Goal: Information Seeking & Learning: Check status

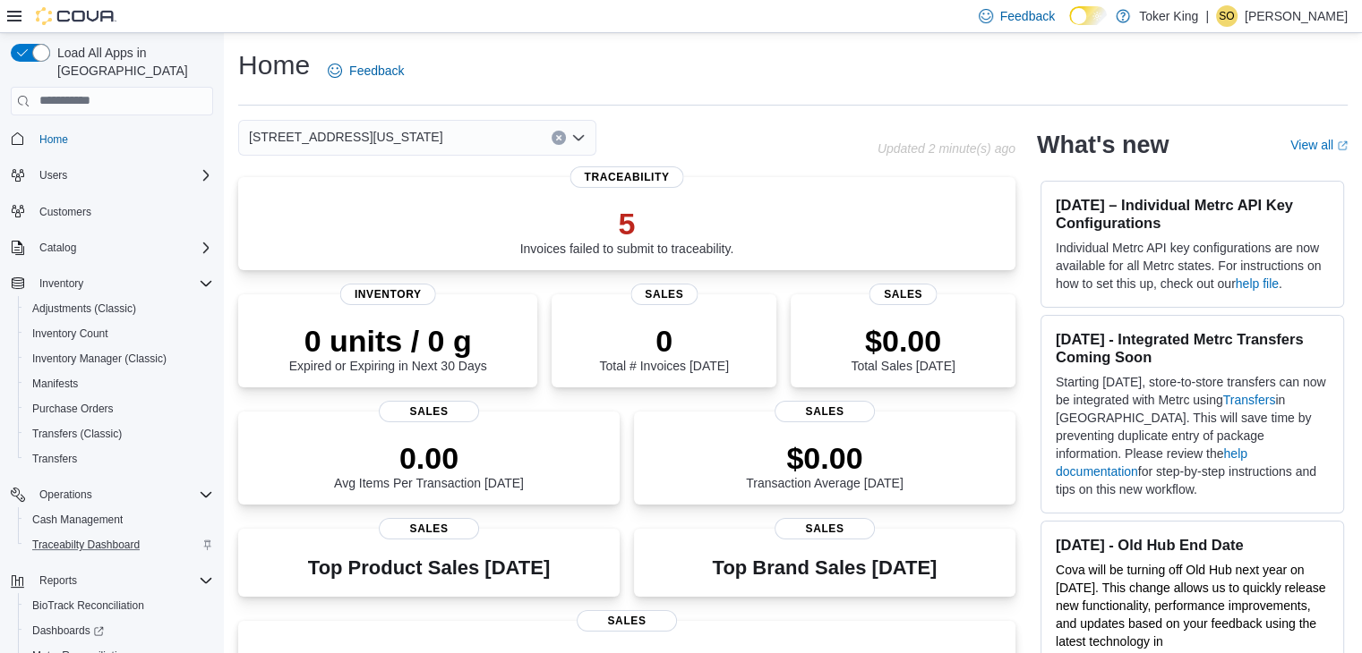
scroll to position [76, 0]
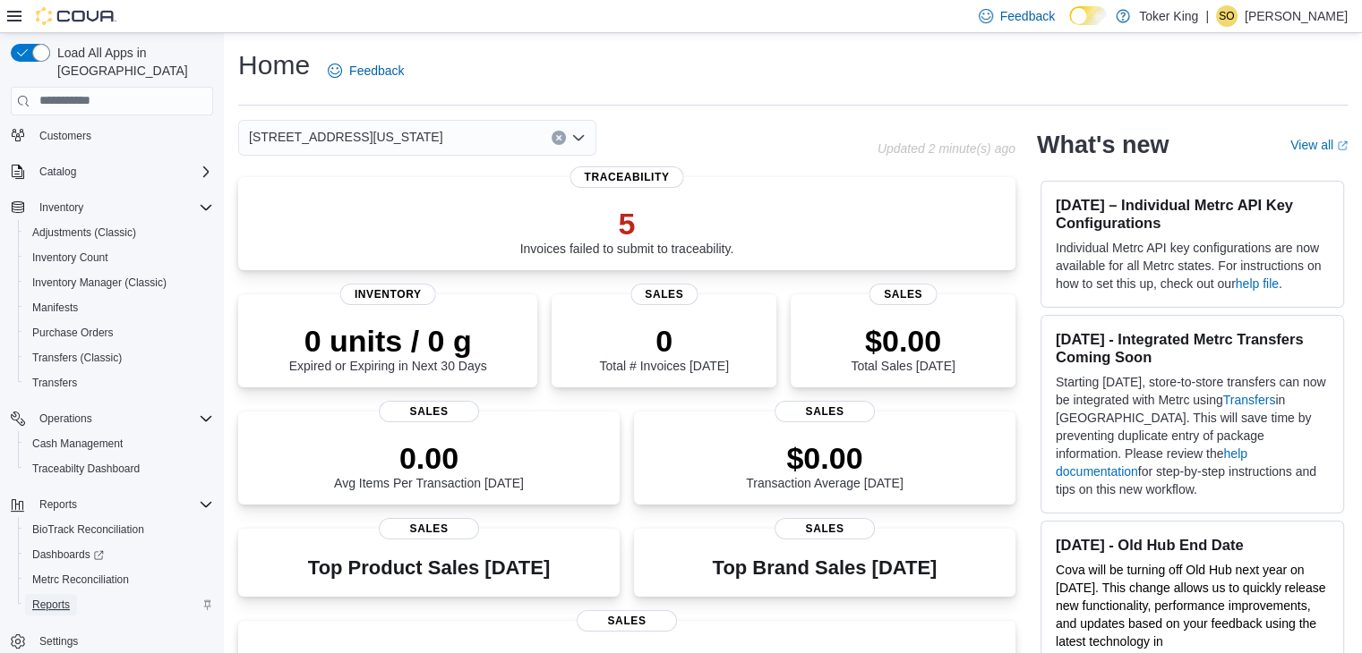
click at [62, 598] on span "Reports" at bounding box center [51, 605] width 38 height 14
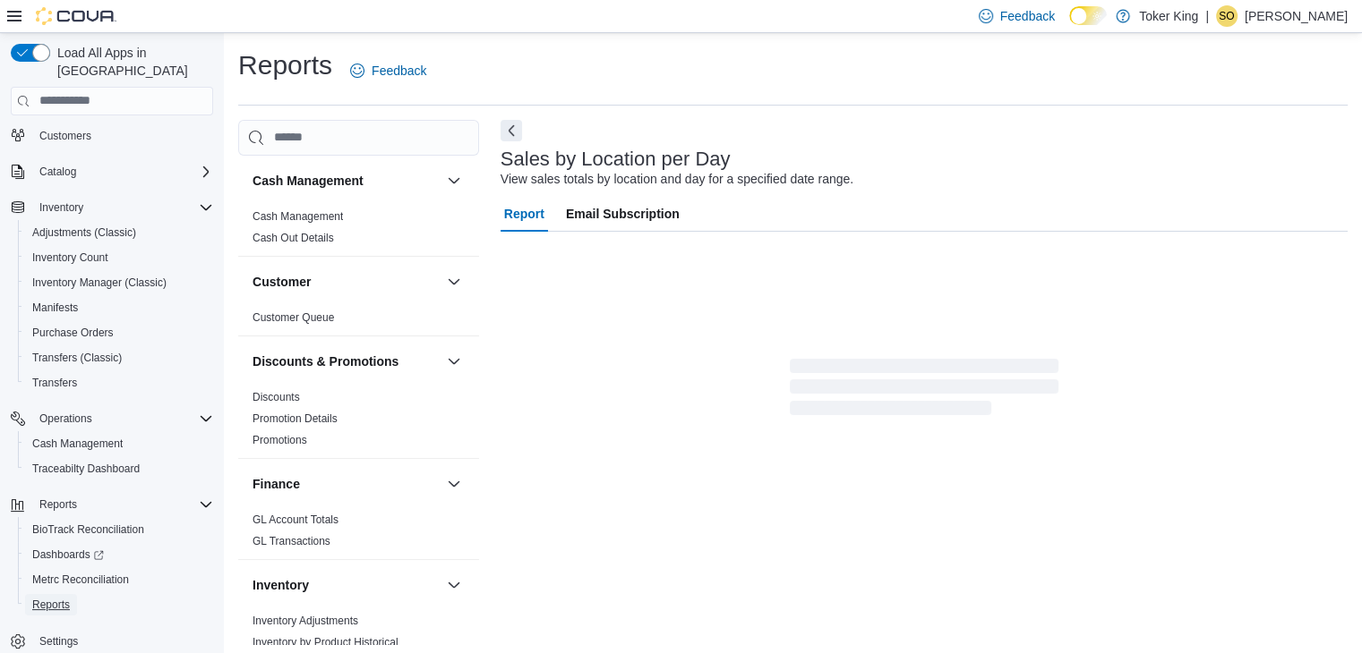
scroll to position [36, 0]
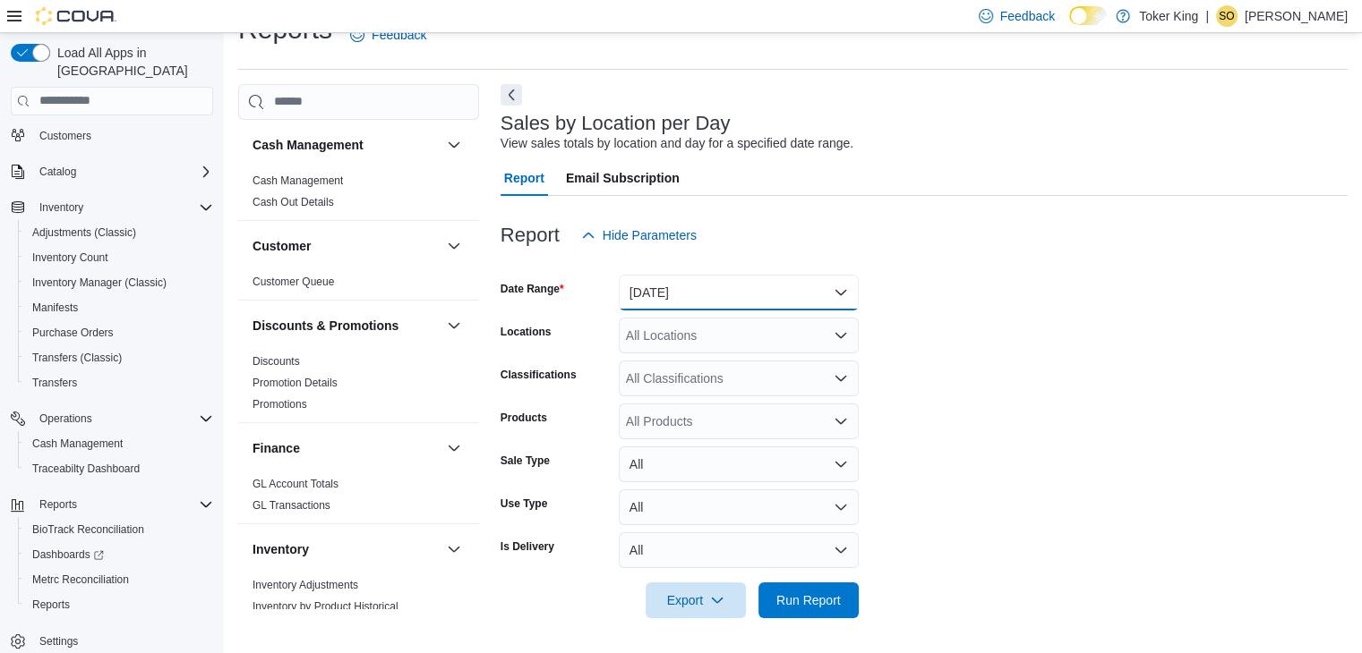
click at [836, 292] on button "[DATE]" at bounding box center [739, 293] width 240 height 36
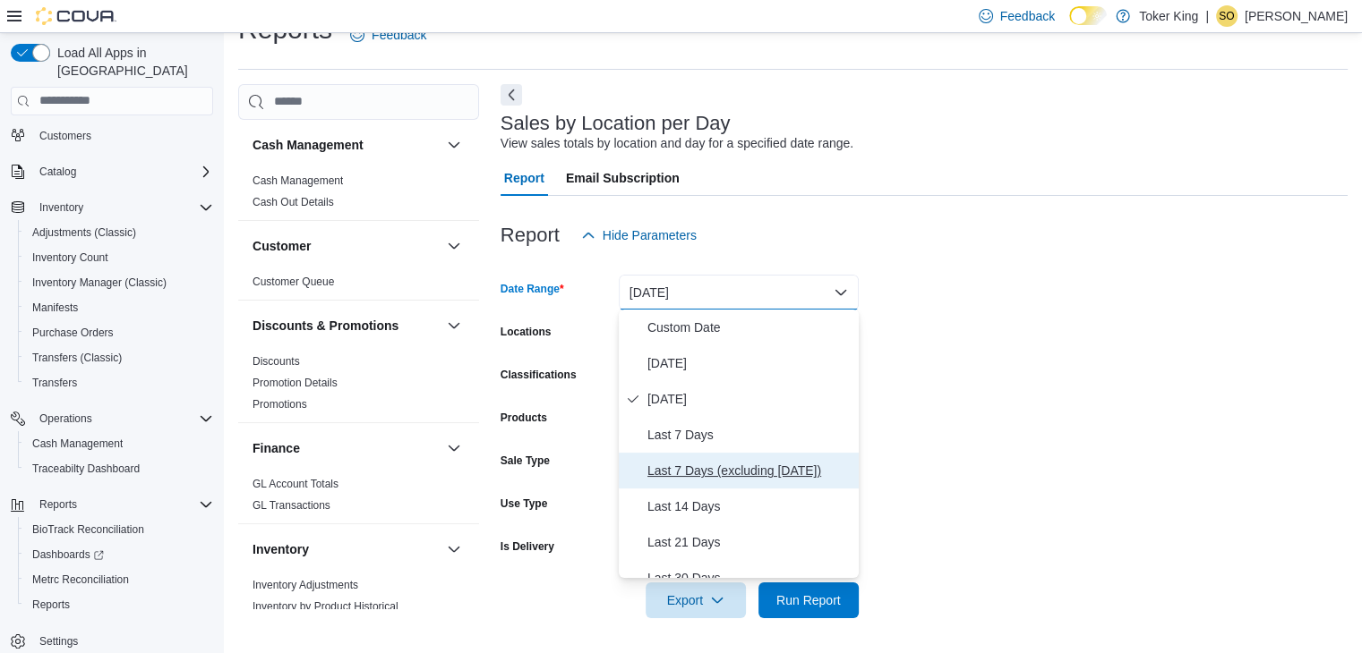
click at [747, 474] on span "Last 7 Days (excluding [DATE])" at bounding box center [749, 470] width 204 height 21
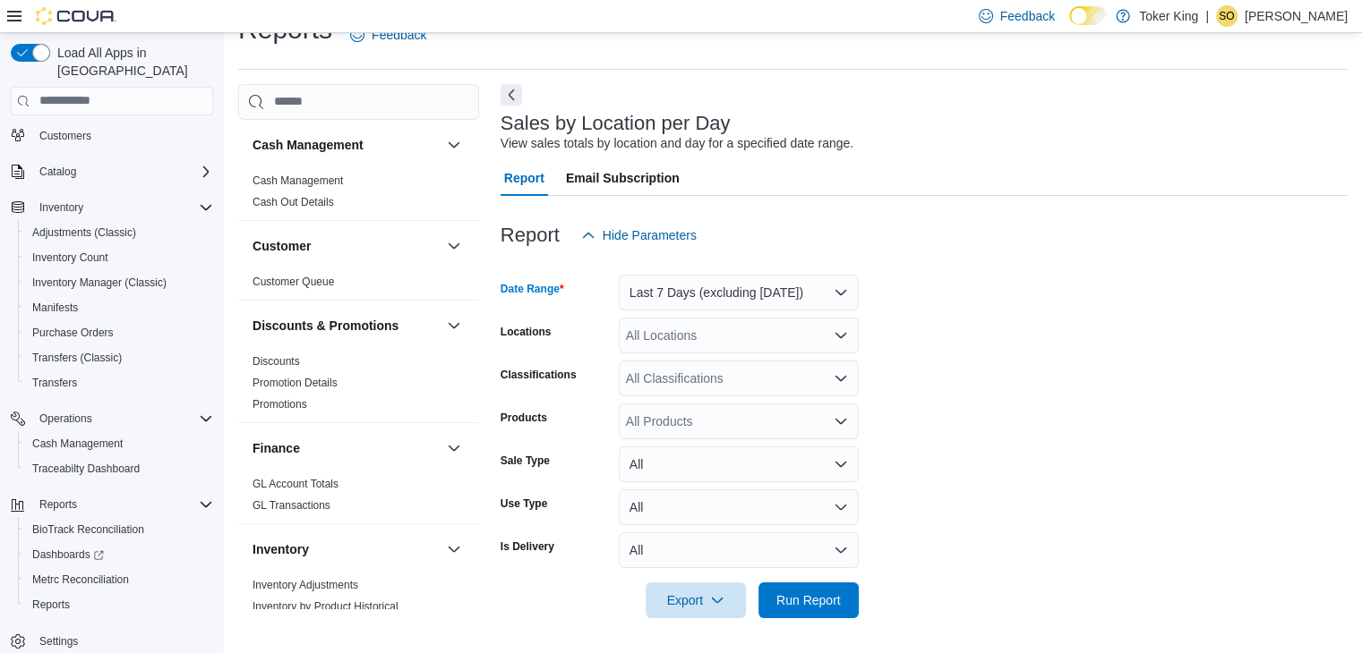
click at [838, 334] on icon "Open list of options" at bounding box center [840, 334] width 11 height 5
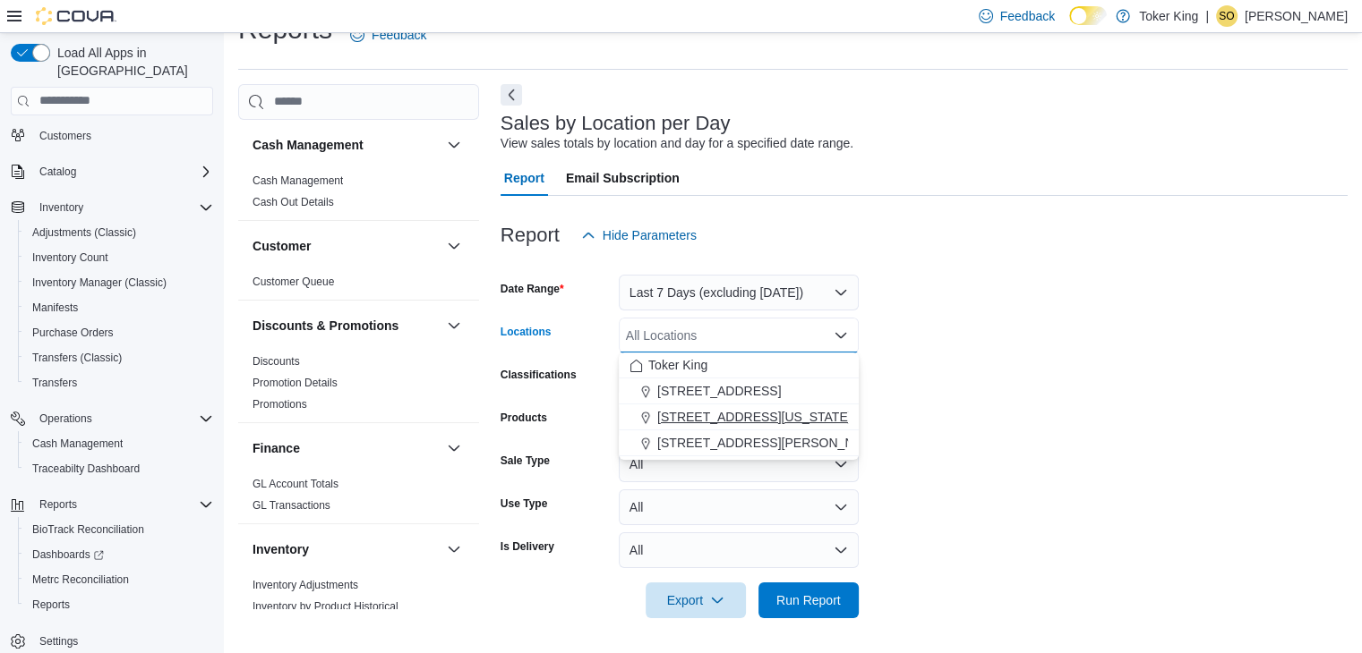
click at [747, 414] on span "[STREET_ADDRESS][US_STATE]" at bounding box center [754, 417] width 194 height 18
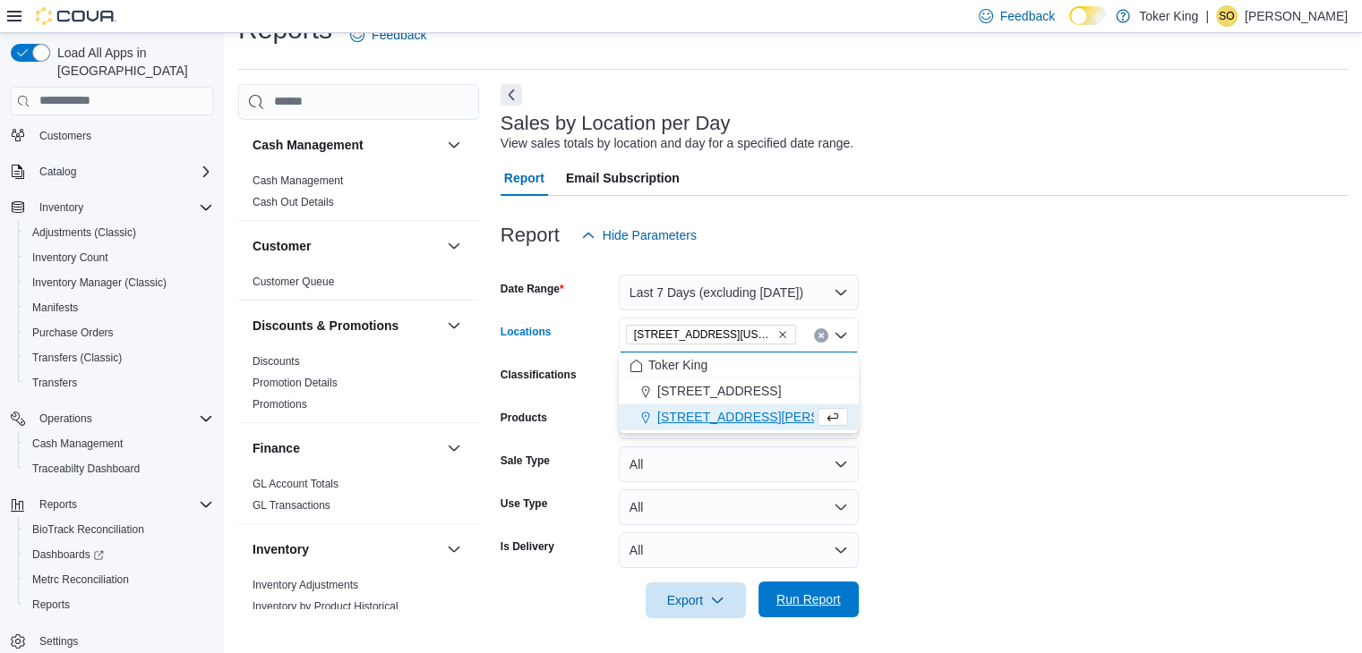
click at [835, 602] on span "Run Report" at bounding box center [808, 600] width 64 height 18
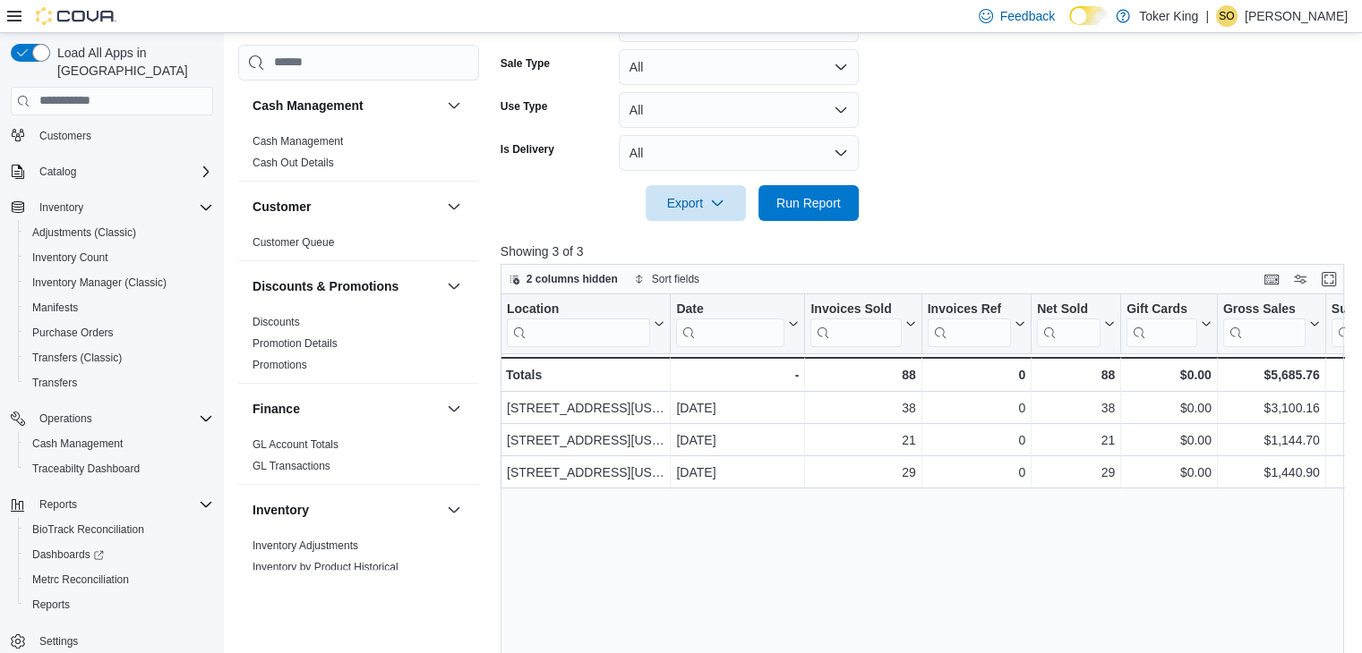
scroll to position [483, 0]
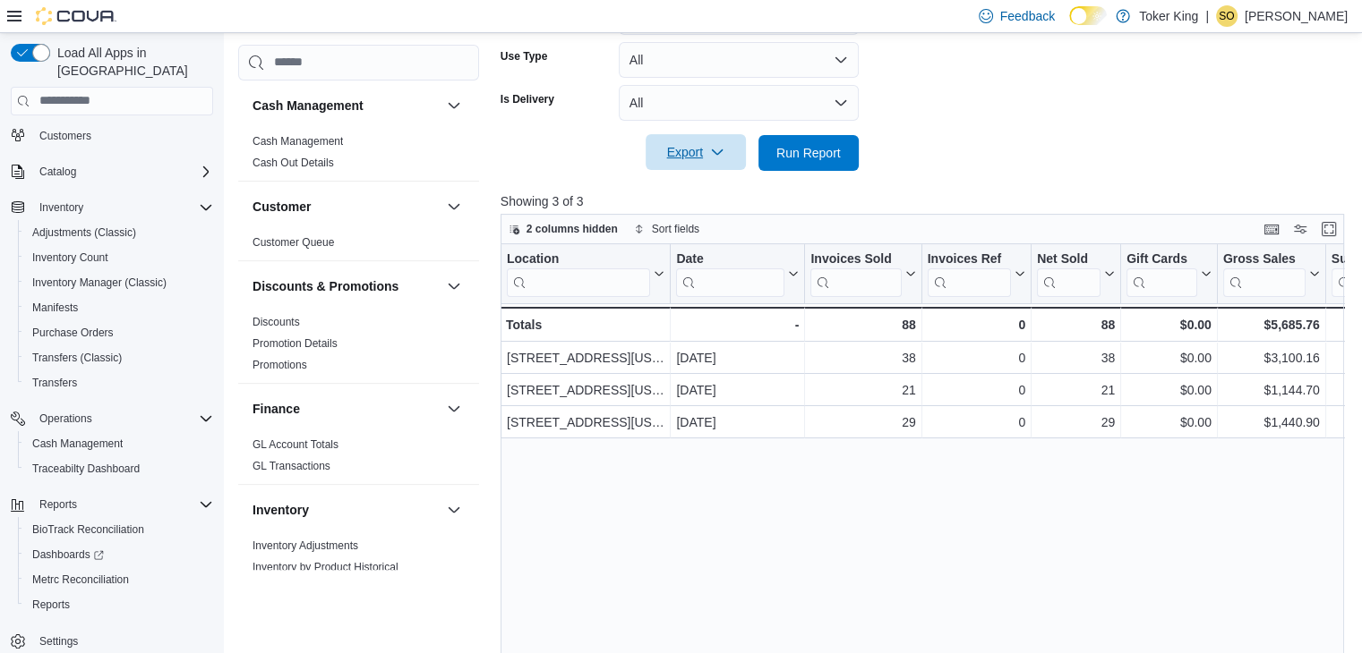
click at [703, 155] on span "Export" at bounding box center [695, 152] width 79 height 36
click at [686, 190] on span "Export to Excel" at bounding box center [698, 188] width 81 height 14
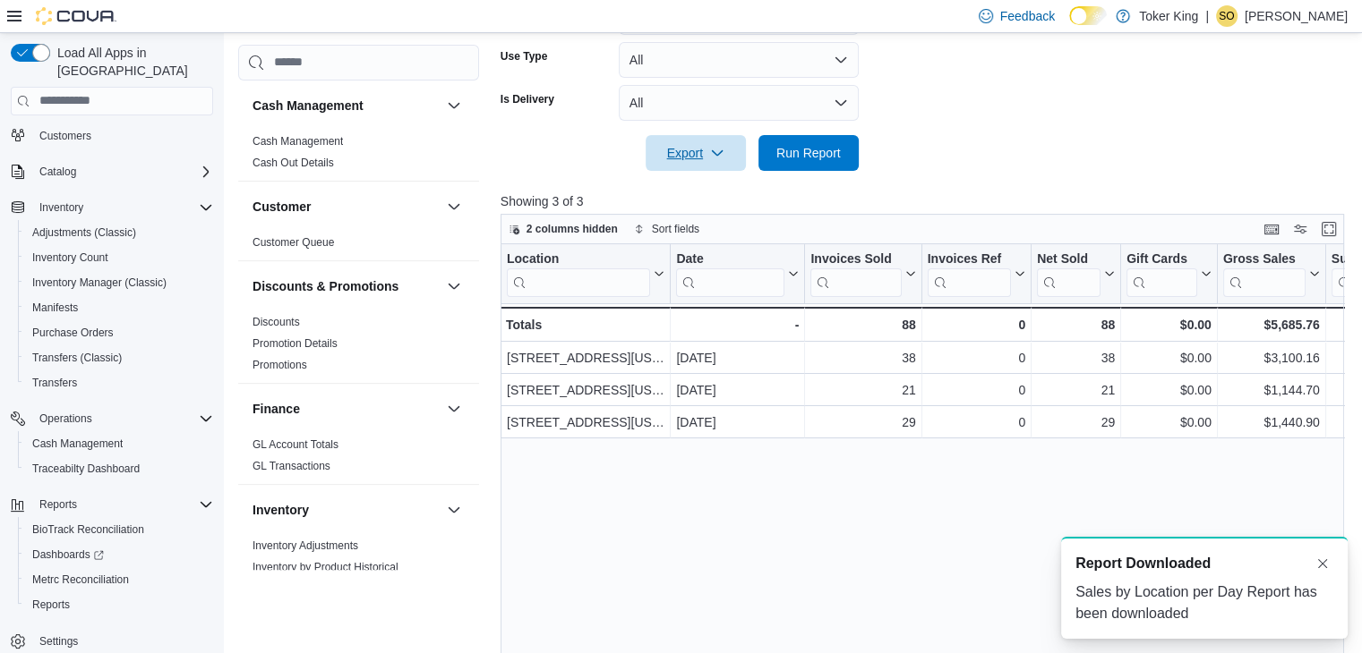
scroll to position [0, 0]
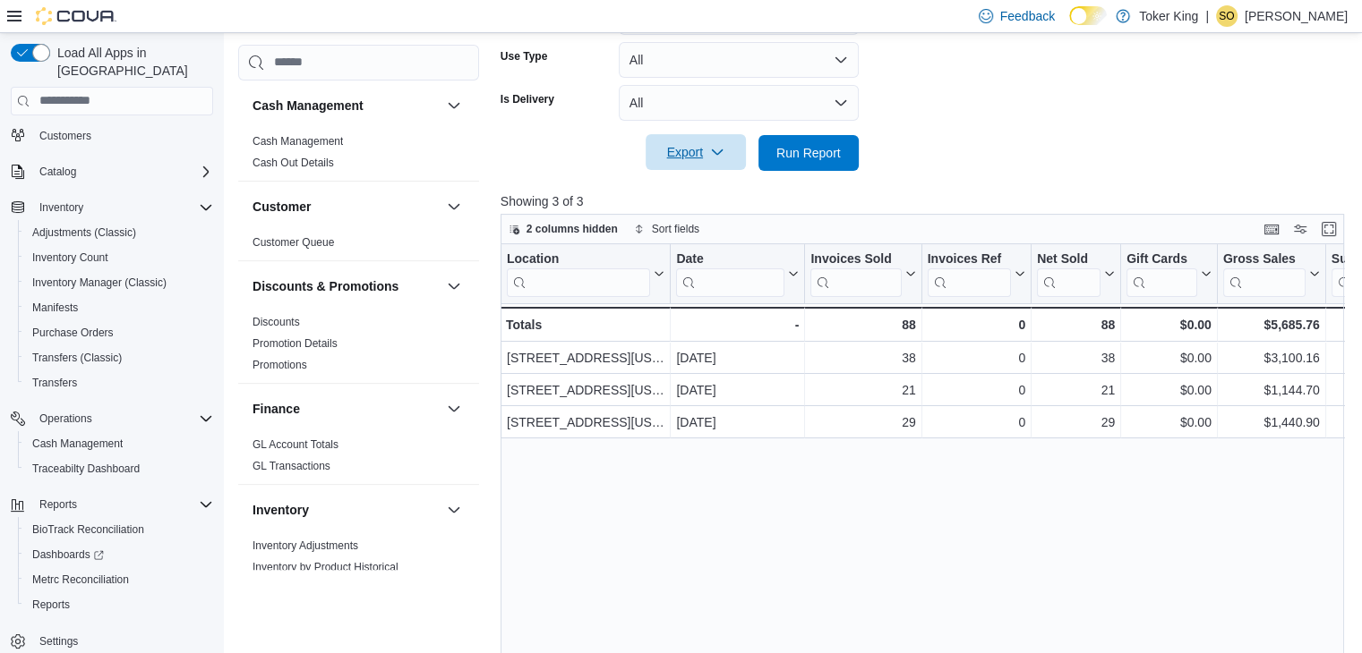
click at [718, 141] on span "Export" at bounding box center [695, 152] width 79 height 36
click at [695, 226] on span "Export to Csv" at bounding box center [698, 224] width 81 height 14
click at [289, 137] on link "Cash Management" at bounding box center [297, 141] width 90 height 13
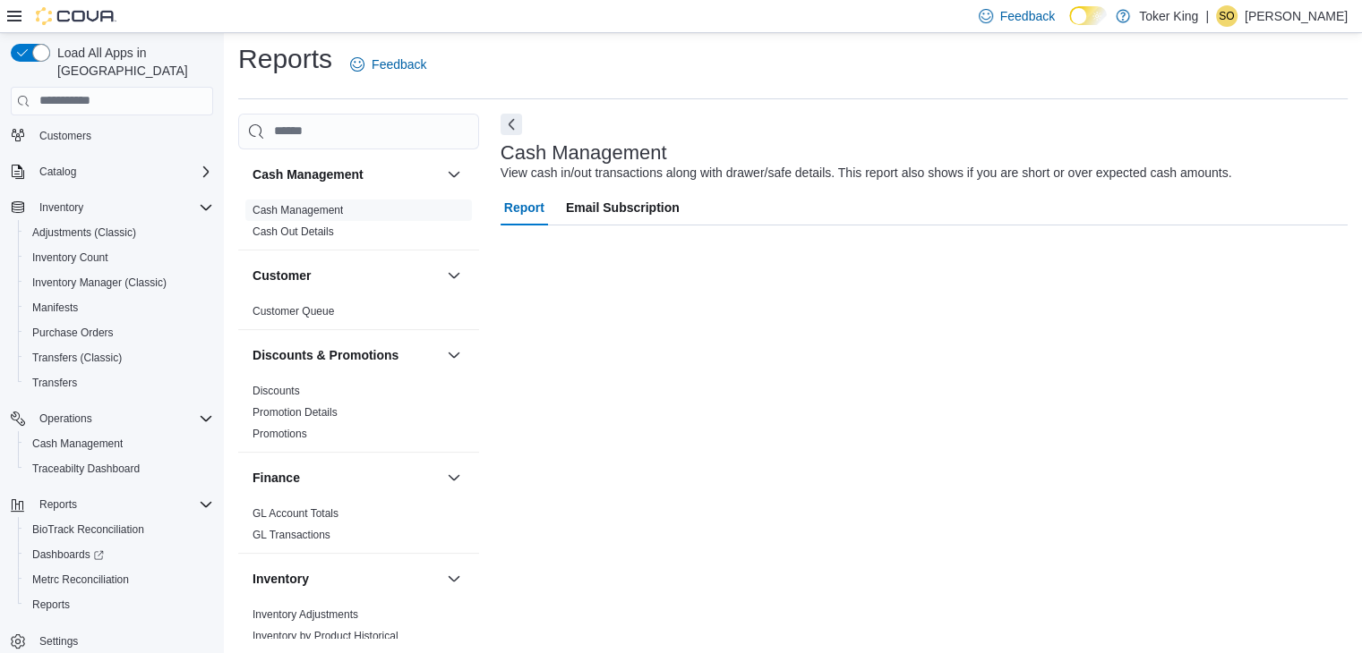
scroll to position [6, 0]
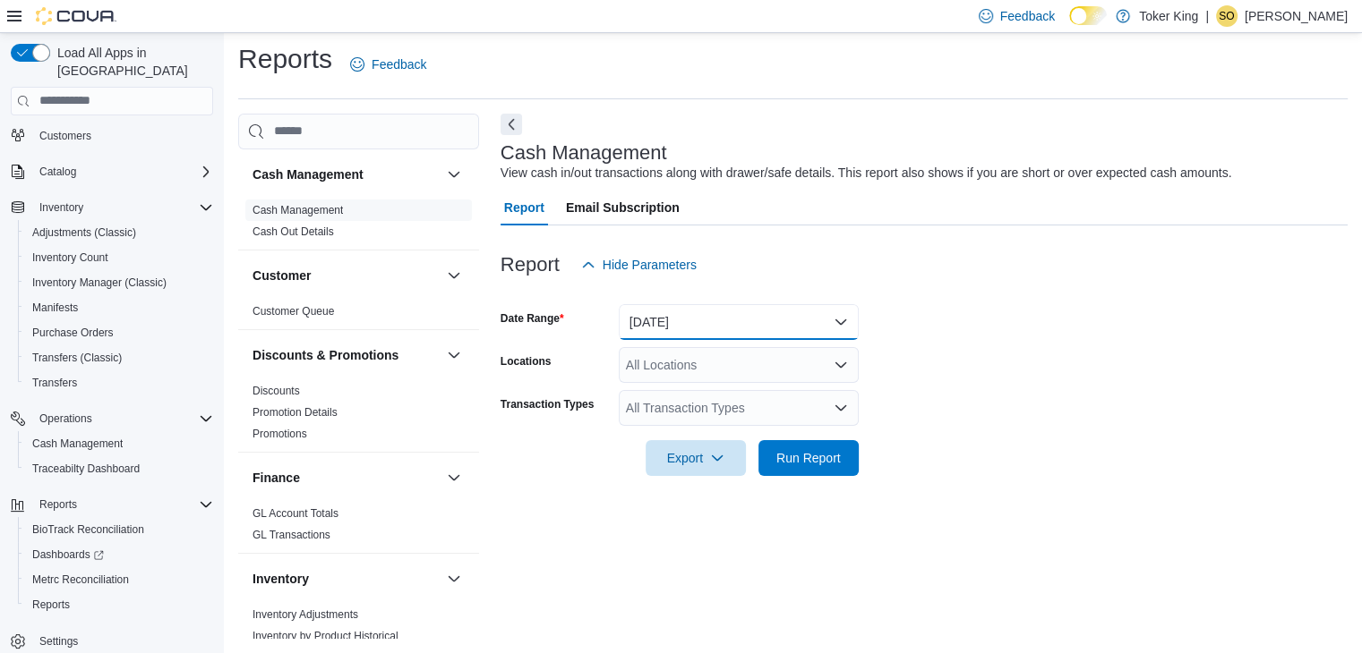
click at [841, 316] on button "[DATE]" at bounding box center [739, 322] width 240 height 36
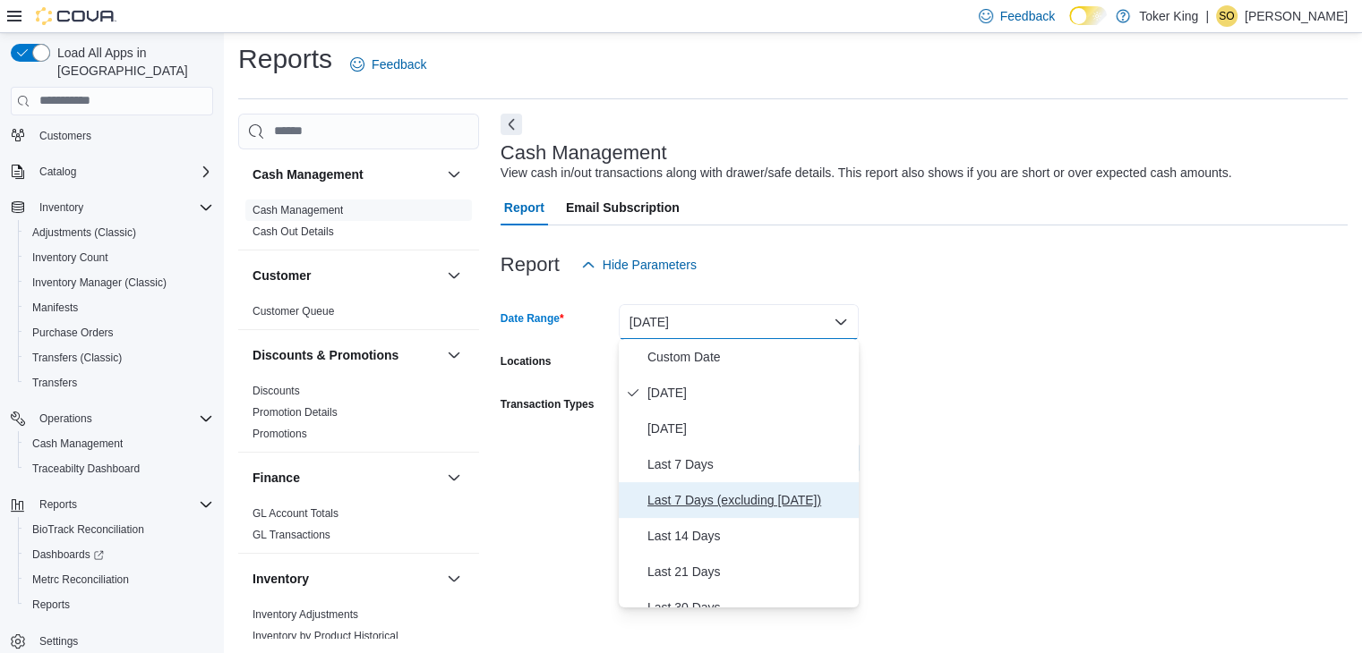
drag, startPoint x: 769, startPoint y: 491, endPoint x: 801, endPoint y: 486, distance: 32.7
click at [769, 492] on span "Last 7 Days (excluding [DATE])" at bounding box center [749, 500] width 204 height 21
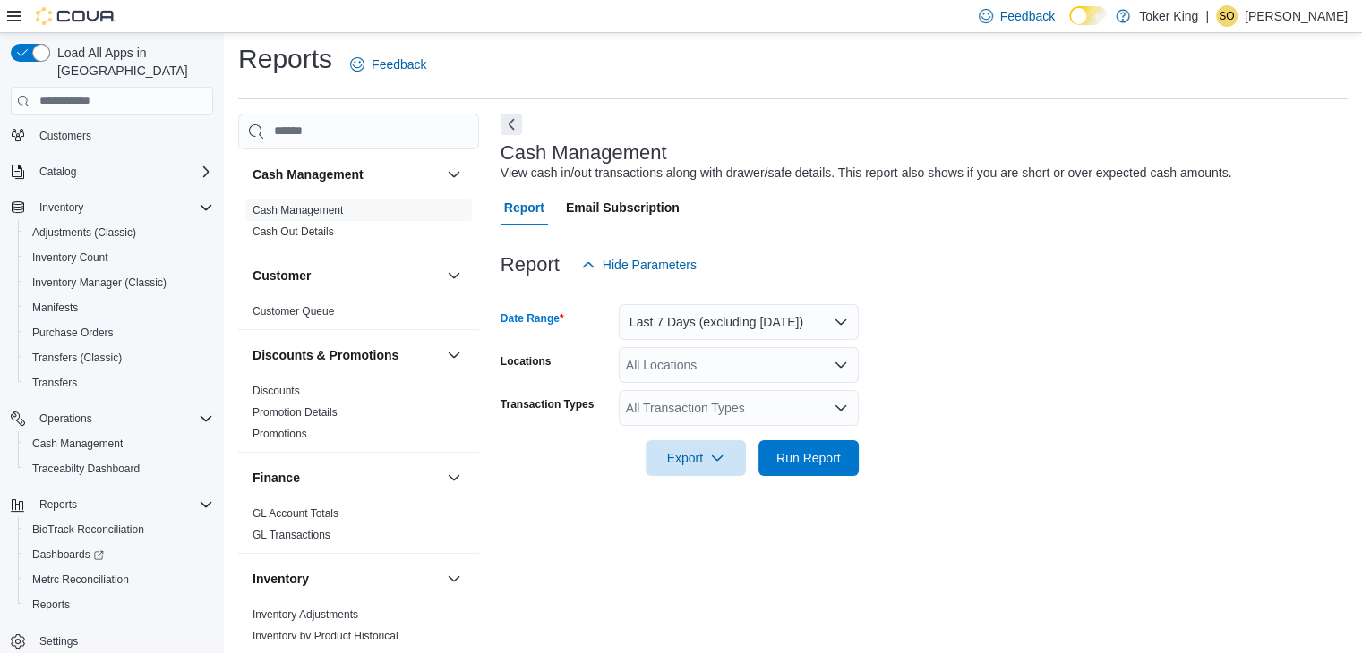
click at [837, 363] on icon "Open list of options" at bounding box center [840, 364] width 11 height 5
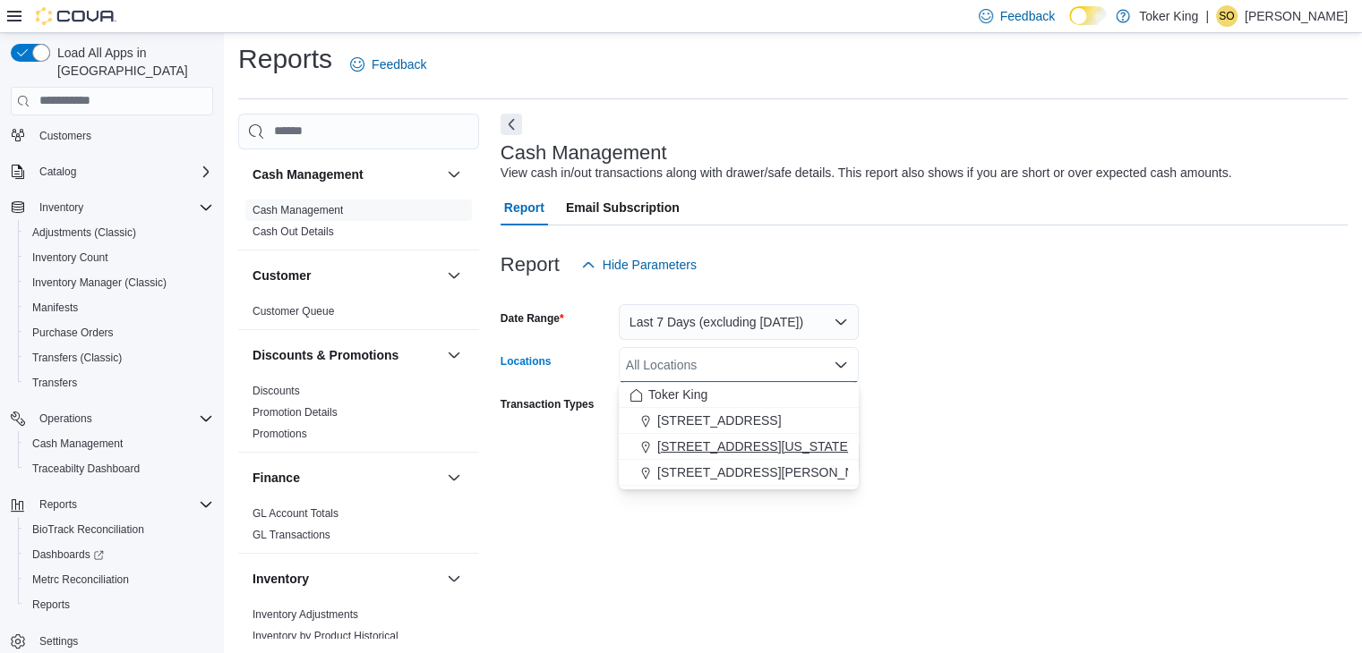
click at [791, 449] on div "[STREET_ADDRESS][US_STATE]" at bounding box center [738, 447] width 218 height 18
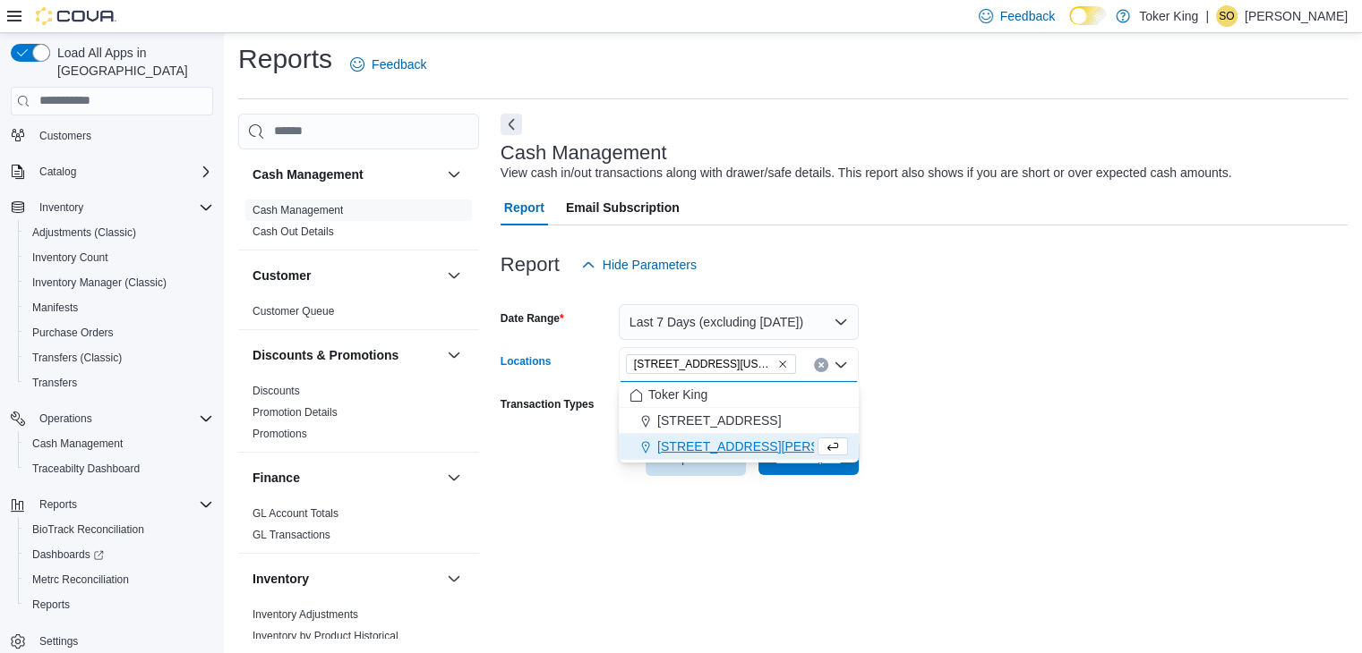
click at [822, 468] on span "Run Report" at bounding box center [808, 458] width 79 height 36
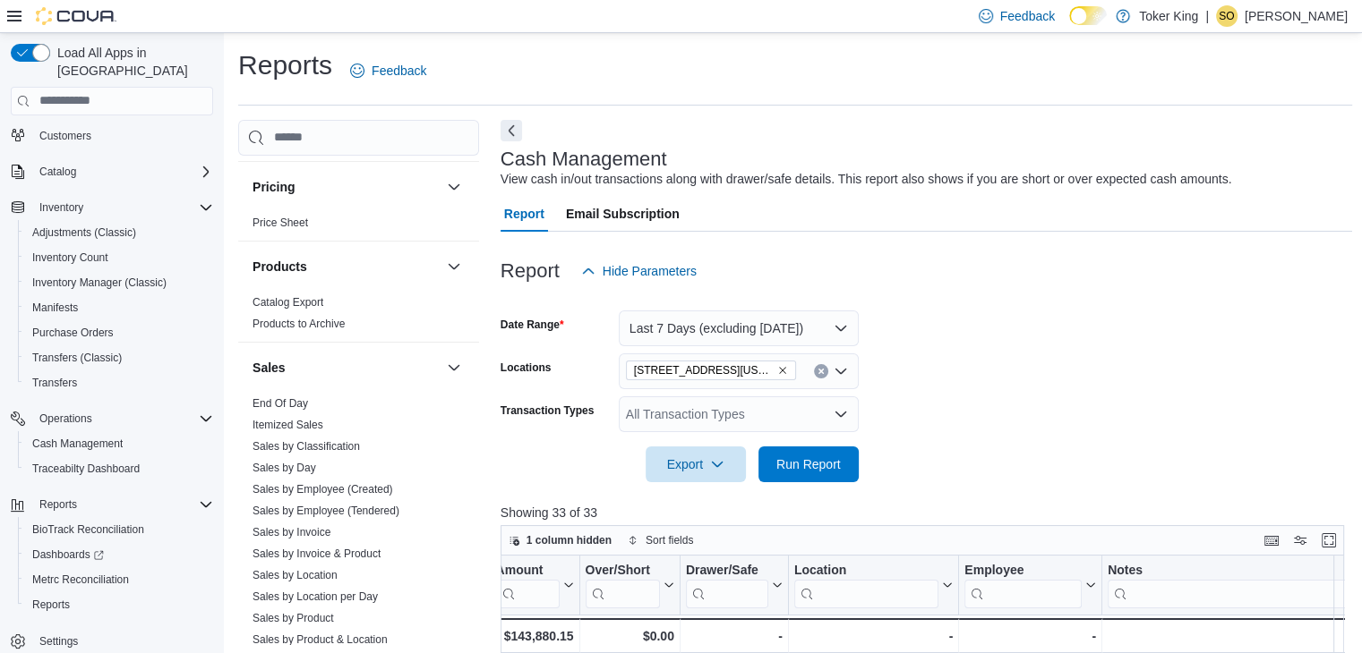
scroll to position [985, 0]
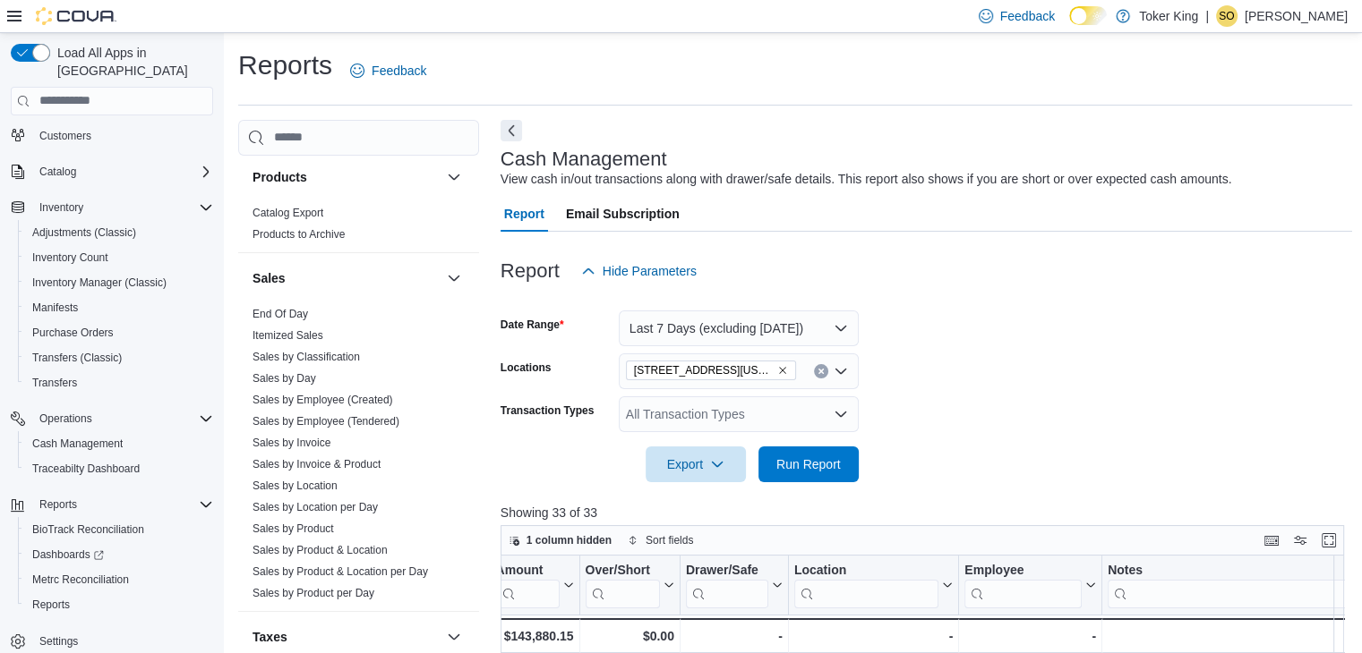
drag, startPoint x: 322, startPoint y: 509, endPoint x: 961, endPoint y: 191, distance: 714.2
click at [322, 509] on link "Sales by Location per Day" at bounding box center [314, 507] width 125 height 13
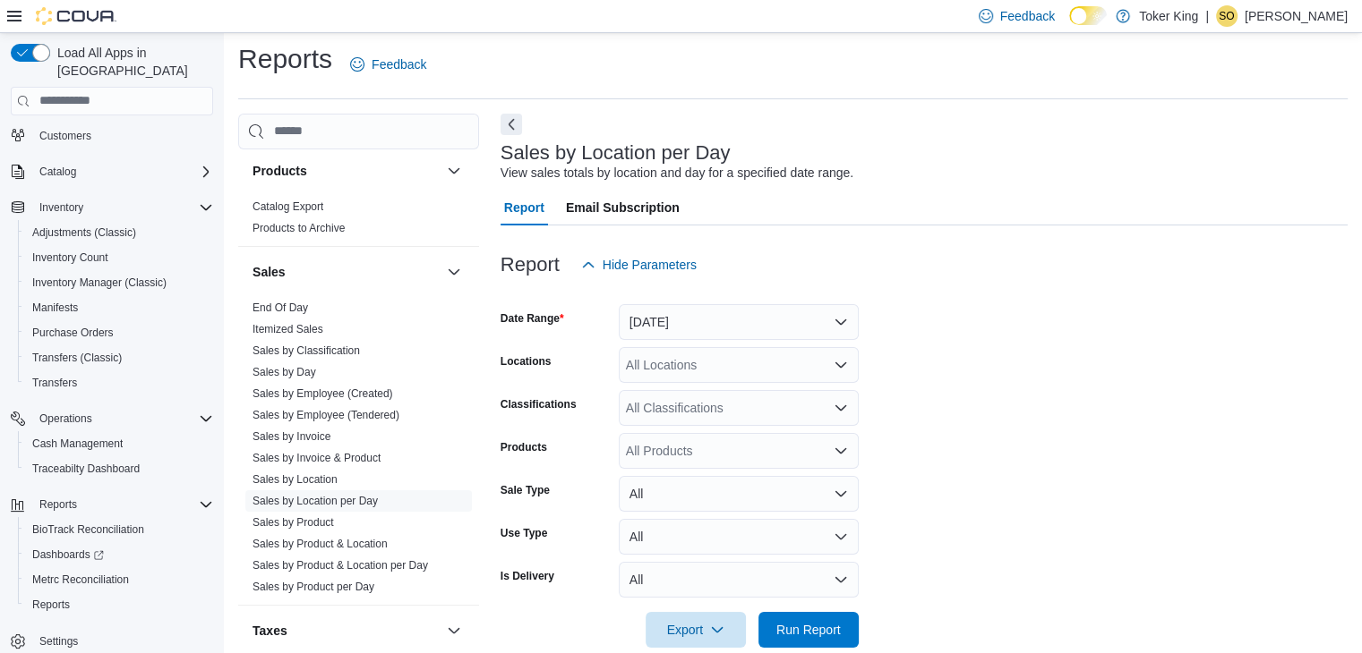
scroll to position [36, 0]
